Goal: Consume media (video, audio)

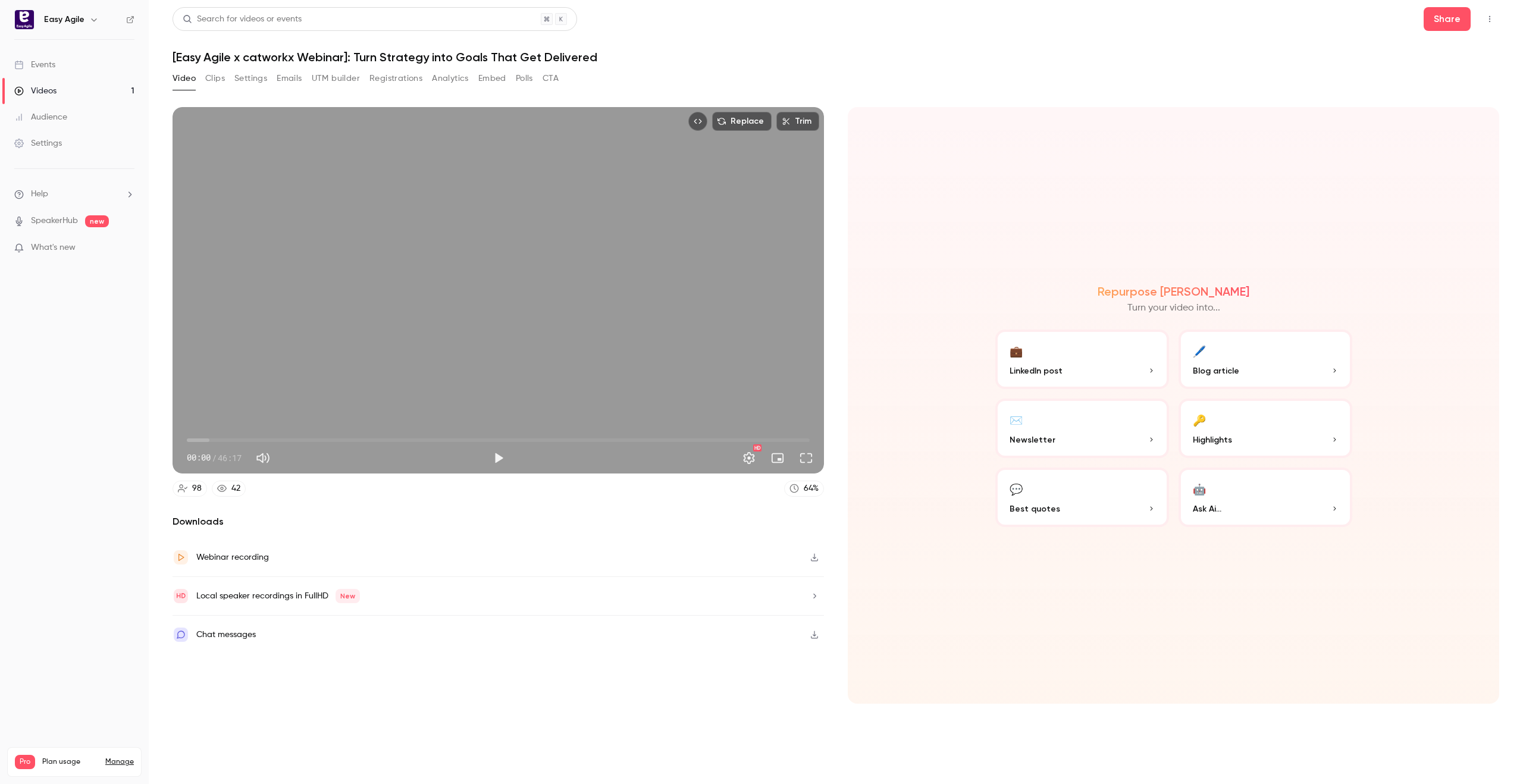
click at [207, 76] on button "Clips" at bounding box center [214, 78] width 20 height 19
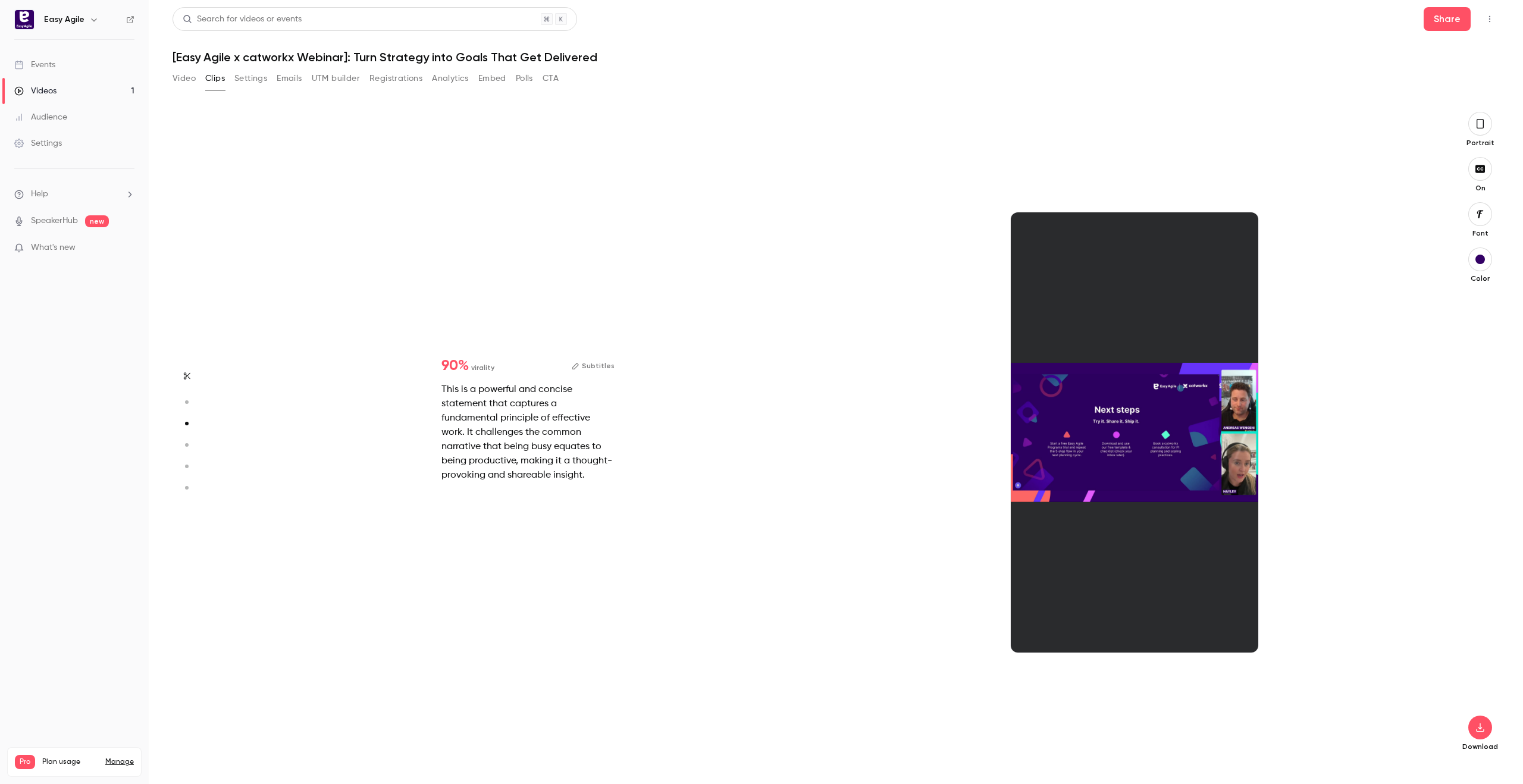
type input "*"
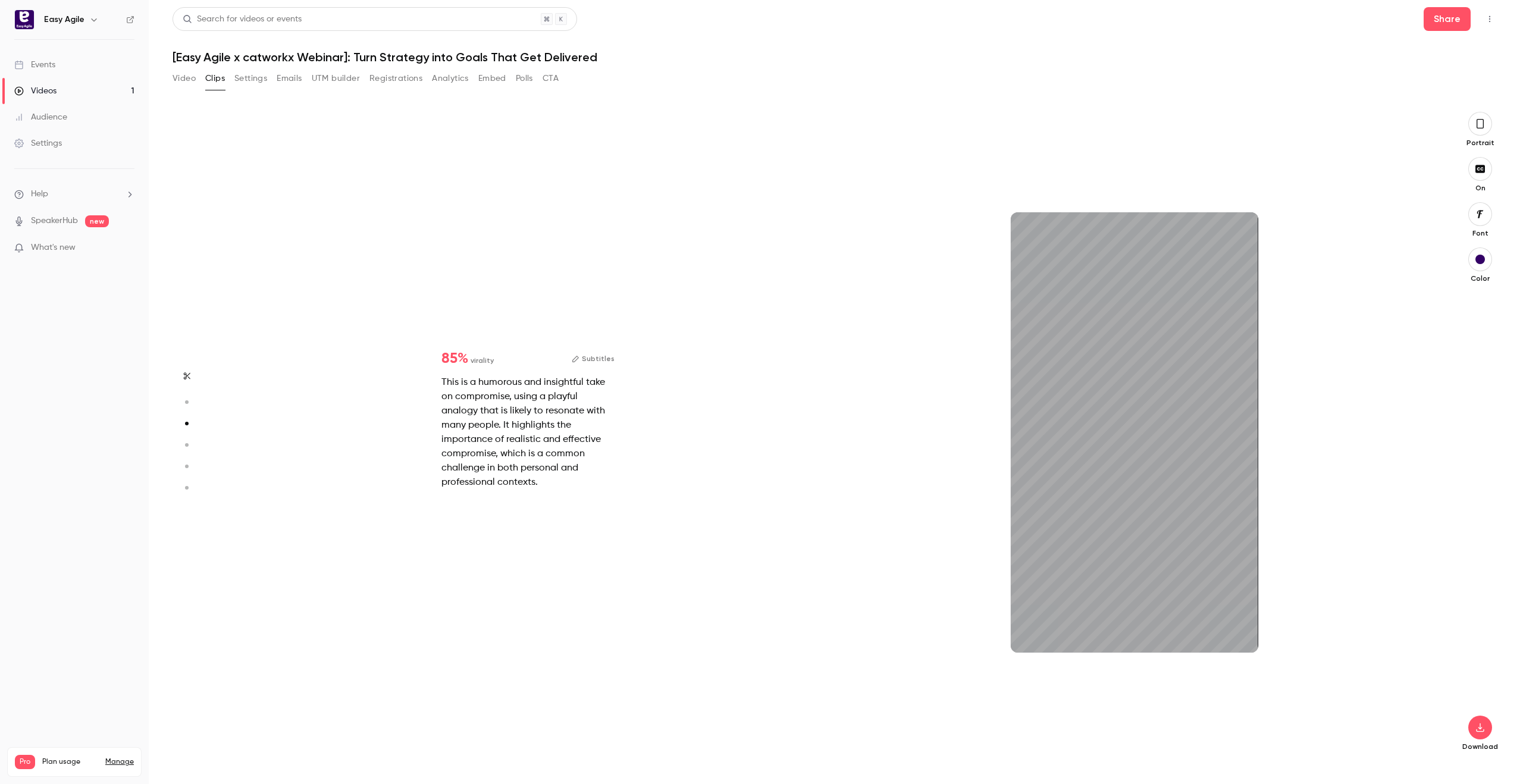
scroll to position [1301, 0]
type input "****"
